Goal: Find specific page/section

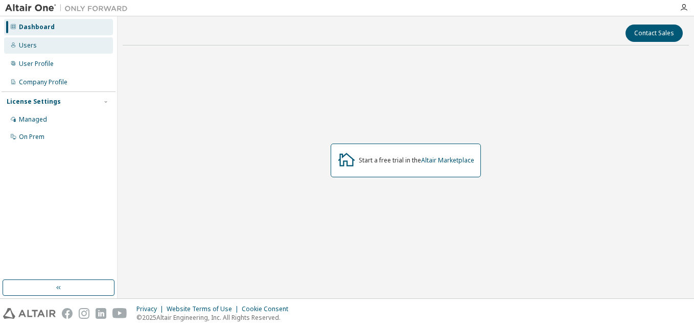
click at [37, 47] on div "Users" at bounding box center [58, 45] width 109 height 16
